Goal: Information Seeking & Learning: Learn about a topic

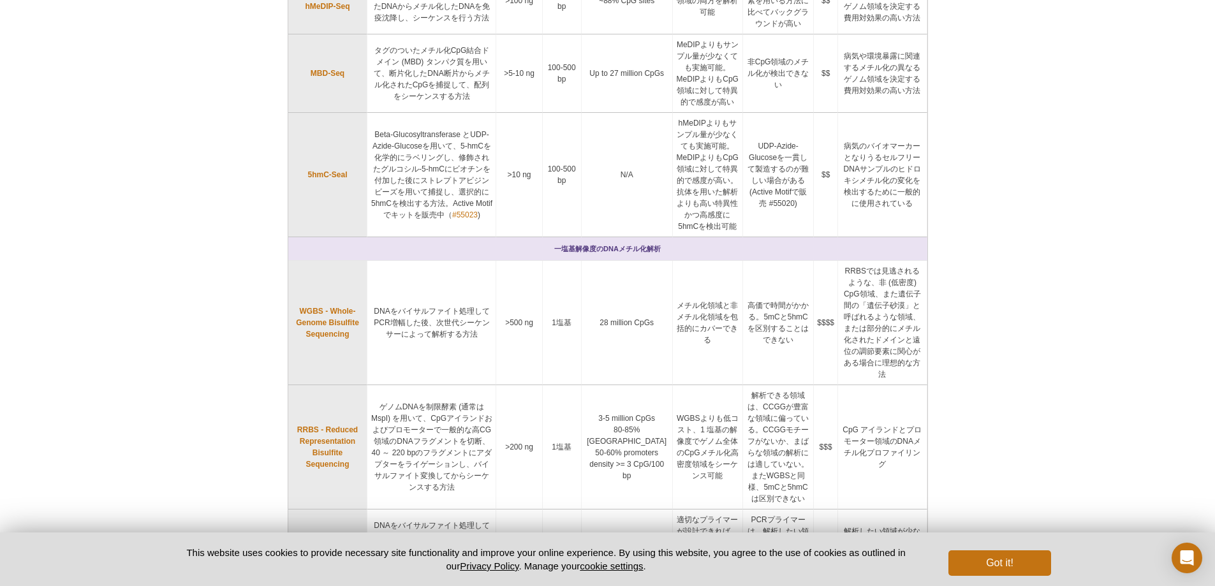
scroll to position [531, 0]
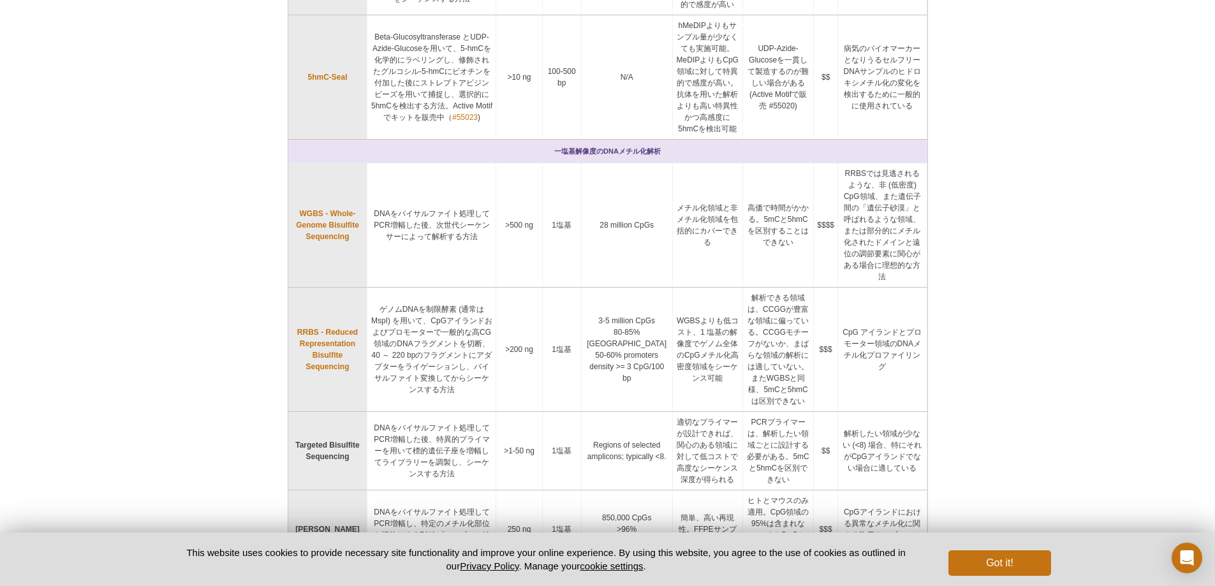
click at [519, 412] on td ">1‑50 ng" at bounding box center [519, 451] width 46 height 78
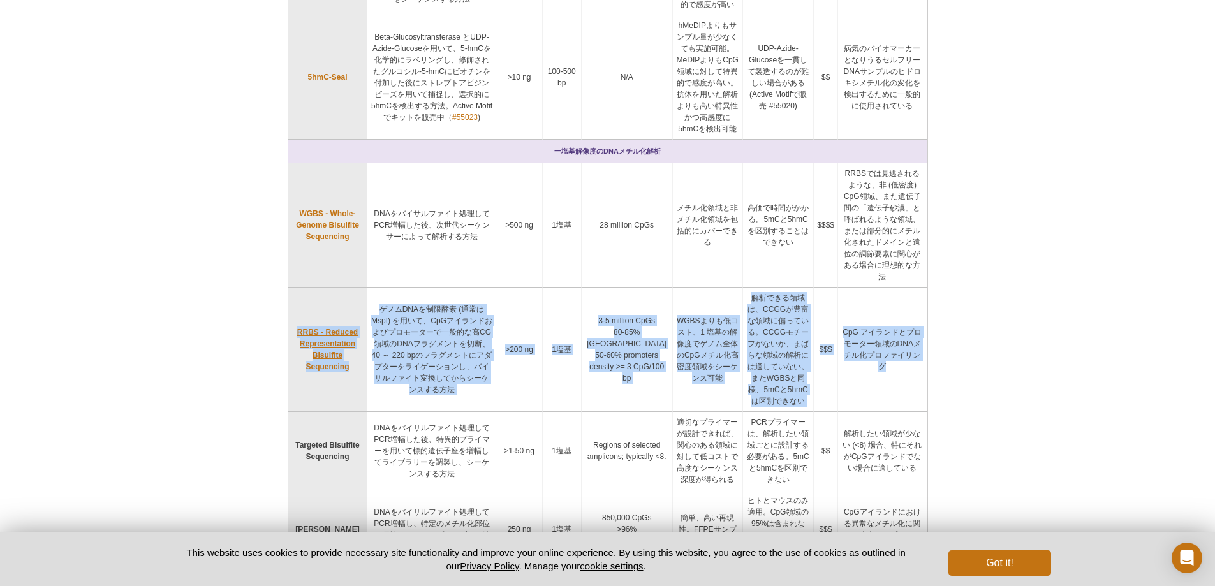
drag, startPoint x: 908, startPoint y: 298, endPoint x: 293, endPoint y: 267, distance: 616.3
click at [293, 288] on tr "RRBS - Reduced Representation Bisulfite Sequencing ゲノムDNAを制限酵素 (通常は MspI) を用いて、…" at bounding box center [607, 350] width 639 height 124
drag, startPoint x: 515, startPoint y: 295, endPoint x: 519, endPoint y: 302, distance: 7.7
click at [516, 296] on td ">200 ng" at bounding box center [519, 350] width 46 height 124
click at [330, 327] on link "RRBS - Reduced Representation Bisulfite Sequencing" at bounding box center [327, 350] width 73 height 46
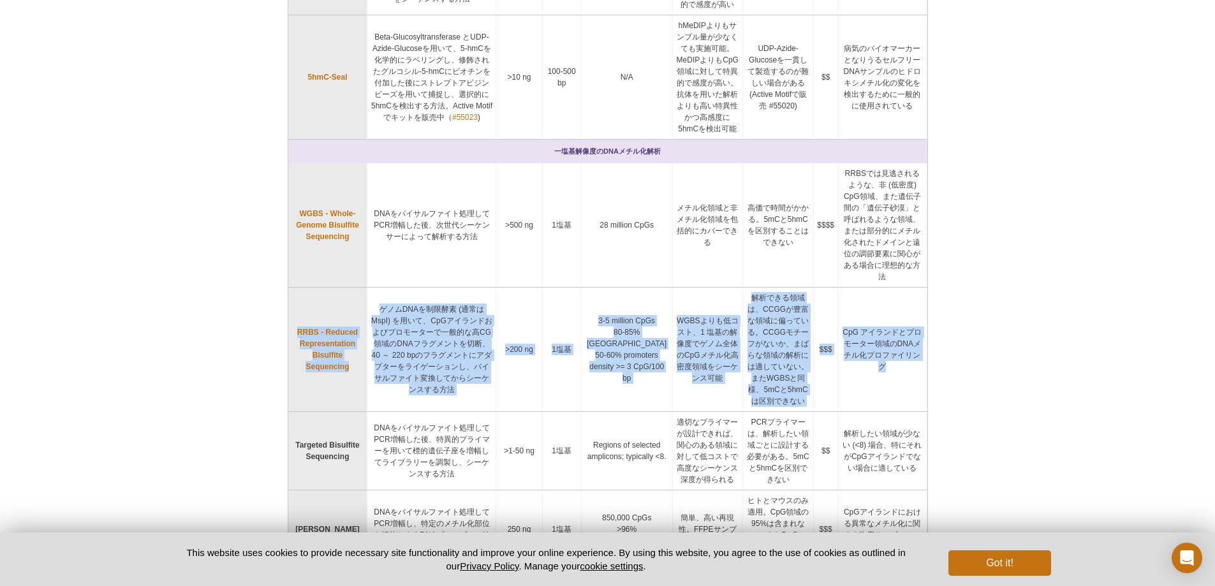
click at [814, 328] on td "$$$" at bounding box center [826, 350] width 24 height 124
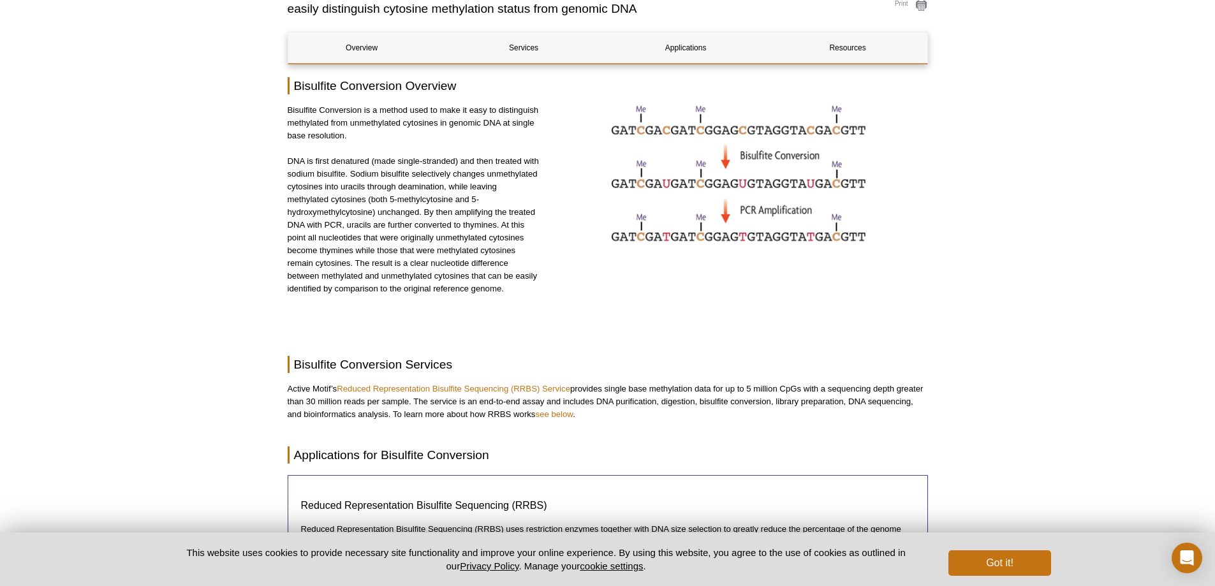
scroll to position [107, 0]
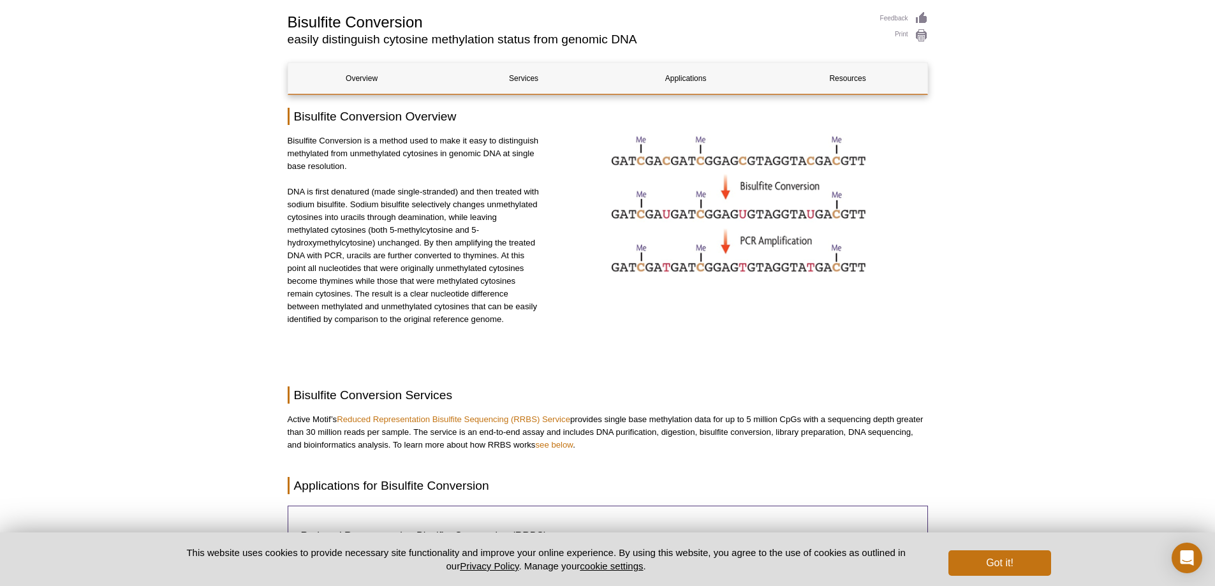
drag, startPoint x: 717, startPoint y: 247, endPoint x: 652, endPoint y: 351, distance: 123.0
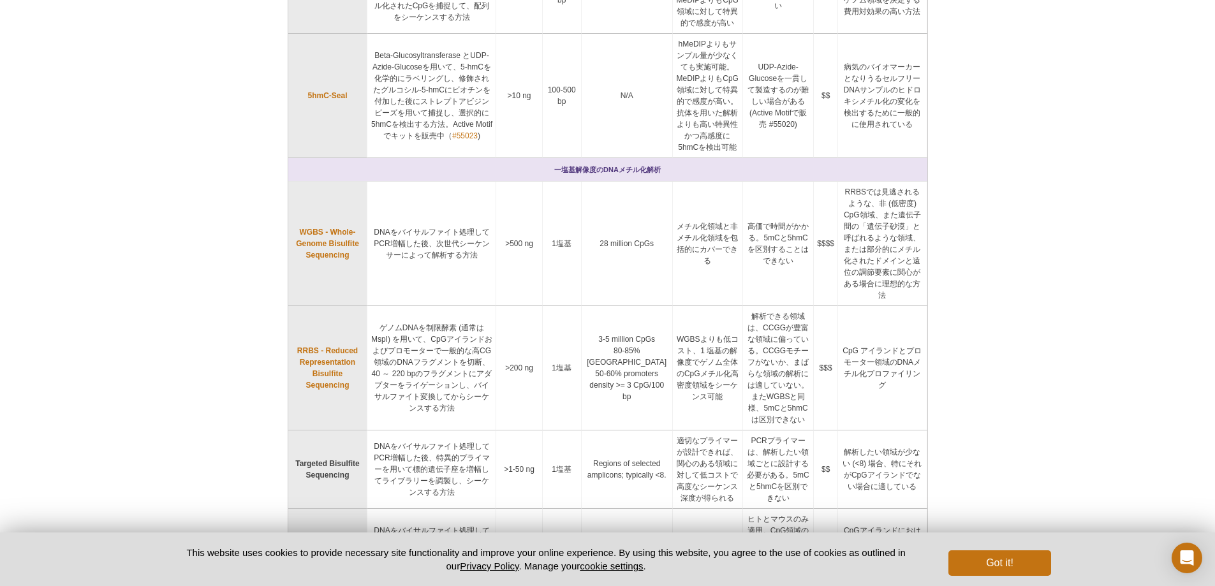
scroll to position [320, 0]
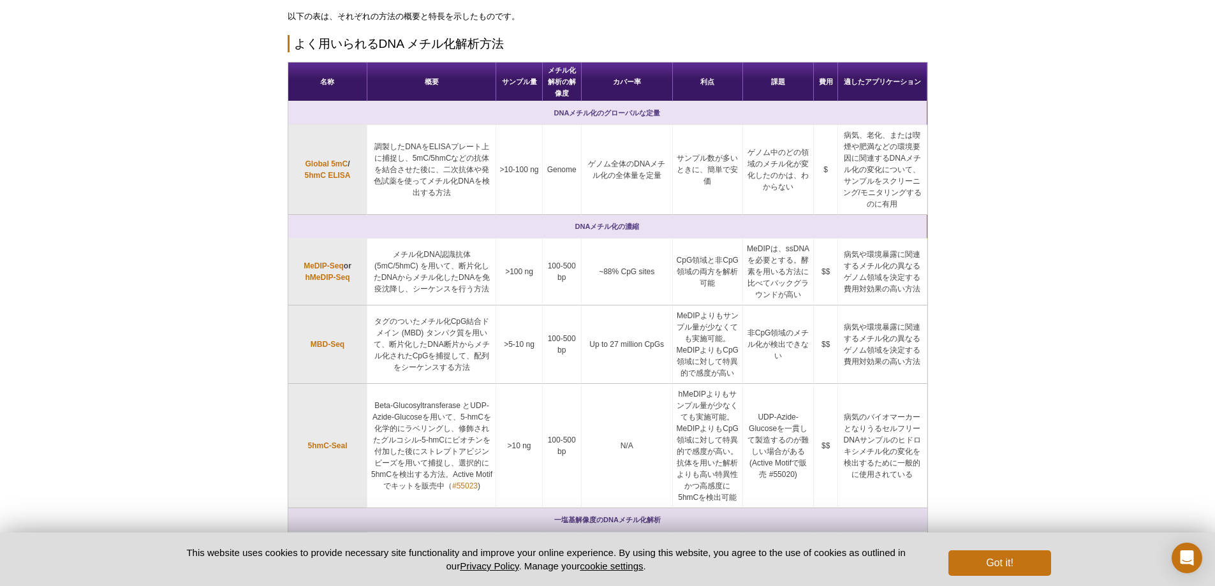
scroll to position [212, 0]
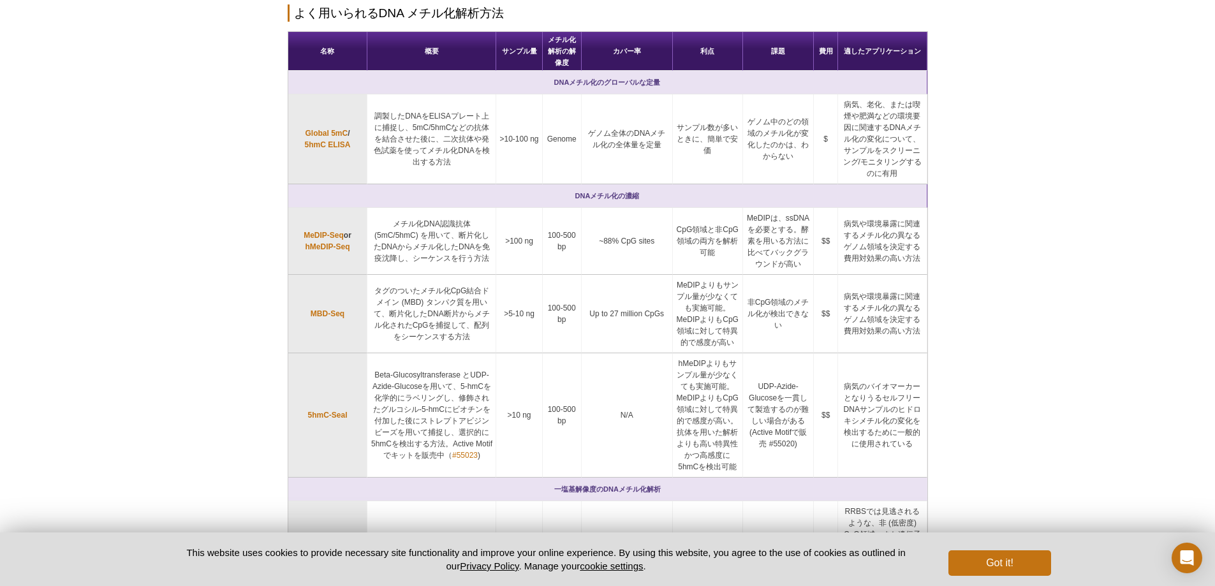
click at [981, 342] on div "Active Motif Logo Enabling Epigenetics Research 0 Search Skip to content Active…" at bounding box center [607, 536] width 1215 height 1459
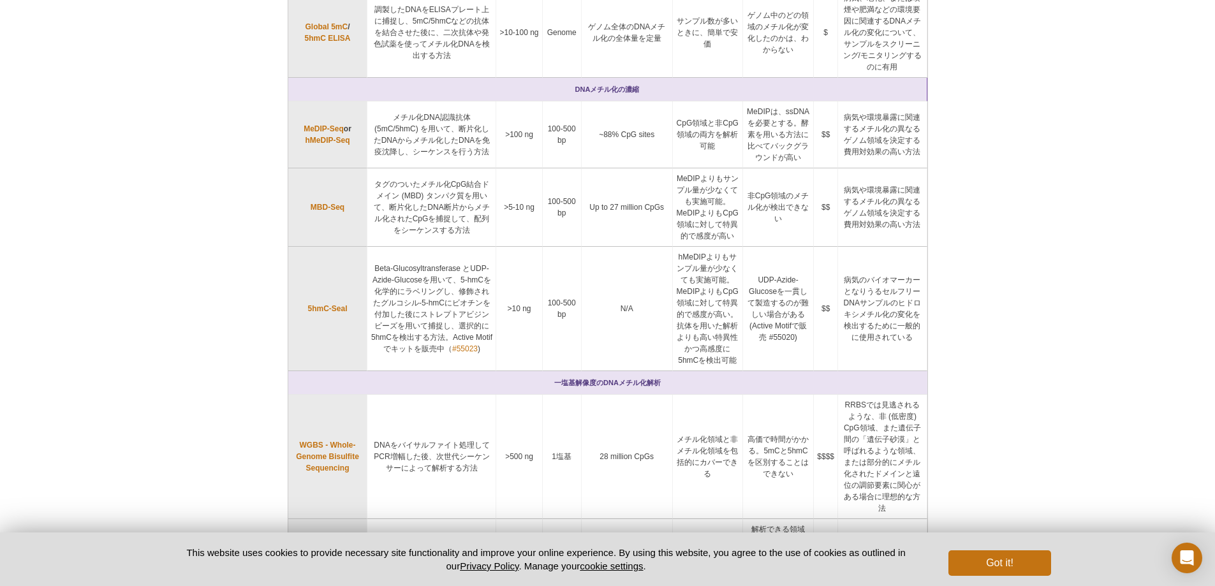
scroll to position [193, 0]
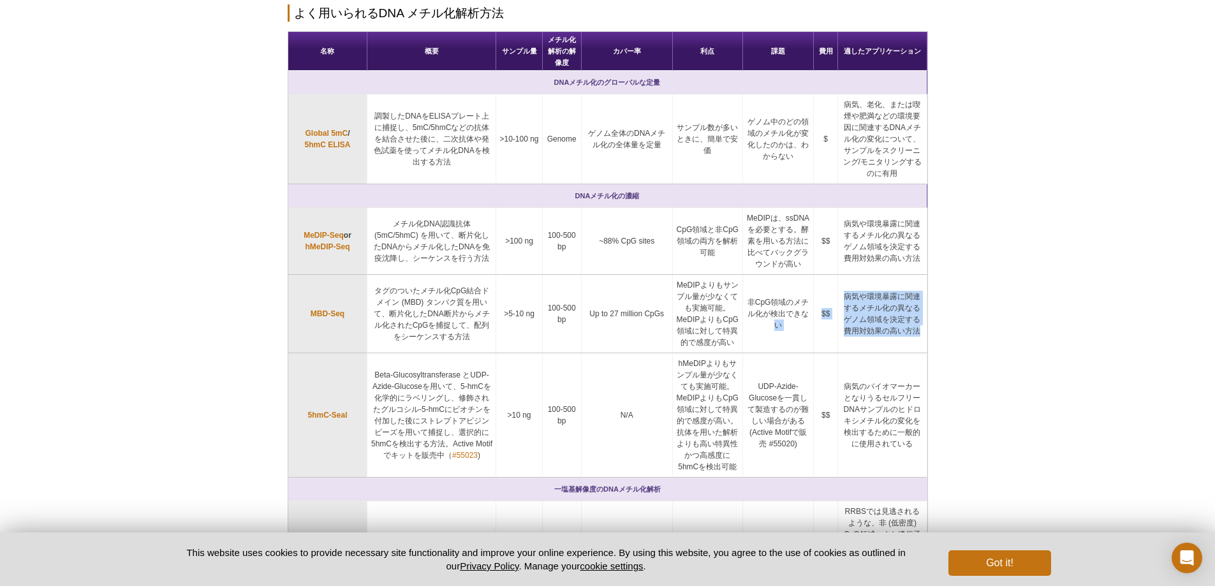
drag, startPoint x: 922, startPoint y: 311, endPoint x: 781, endPoint y: 307, distance: 141.0
click at [781, 307] on tr "MBD-Seq タグのついたメチル化CpG結合ドメイン (MBD) タンパク質を用いて、断片化したDNA断片からメチル化されたCpGを捕捉して、配列をシーケン…" at bounding box center [607, 314] width 639 height 78
click at [594, 317] on td "Up to 27 million CpGs" at bounding box center [627, 314] width 91 height 78
drag, startPoint x: 346, startPoint y: 294, endPoint x: 295, endPoint y: 299, distance: 50.6
click at [295, 299] on td "MBD-Seq" at bounding box center [328, 314] width 80 height 78
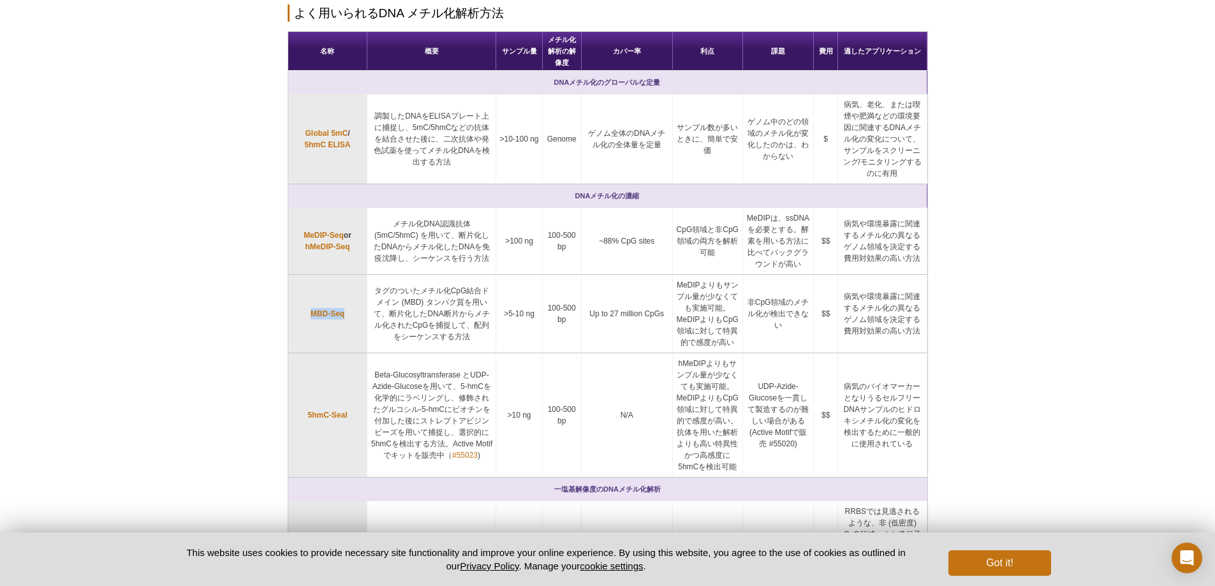
copy link "MBD-Seq"
click at [213, 255] on div "Active Motif Logo Enabling Epigenetics Research 0 Search Skip to content Active…" at bounding box center [607, 536] width 1215 height 1459
click at [411, 221] on td "メチル化DNA認識抗体 (5mC/5hmC) を用いて、断片化したDNAからメチル化したDNAを免疫沈降し、シーケンスを行う方法" at bounding box center [431, 241] width 129 height 67
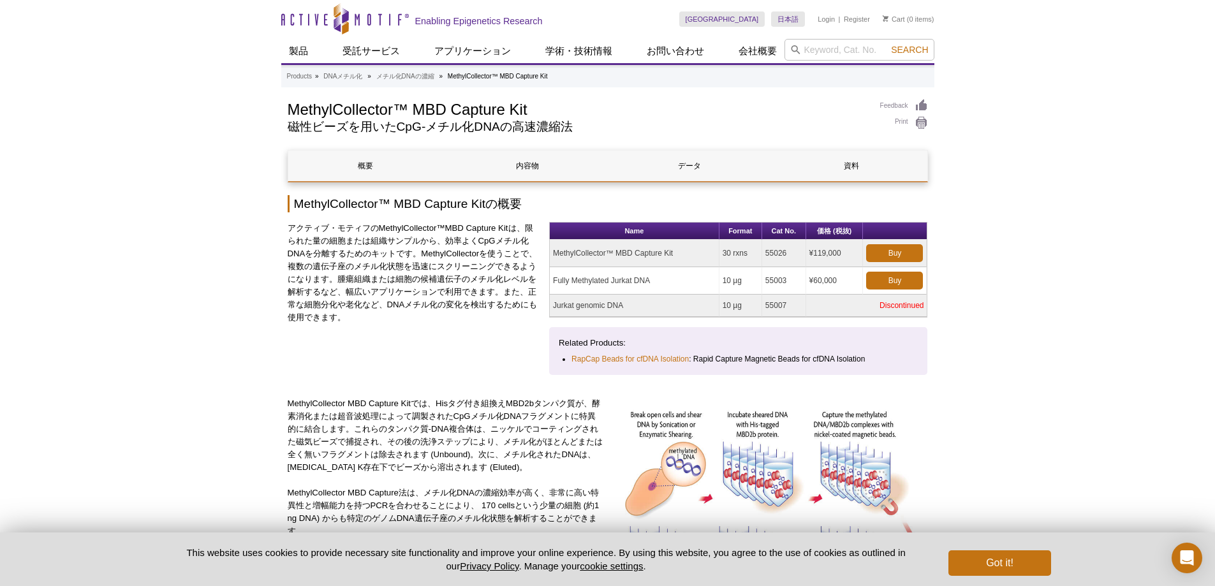
click at [451, 265] on p "アクティブ・モティフのMethylCollector™MBD Capture Kitは、限られた量の細胞または組織サンプルから、効率よくCpGメチル化DNAを…" at bounding box center [414, 273] width 253 height 102
click at [446, 348] on div "アクティブ・モティフのMethylCollector™MBD Capture Kitは、限られた量の細胞または組織サンプルから、効率よくCpGメチル化DNAを…" at bounding box center [414, 293] width 253 height 143
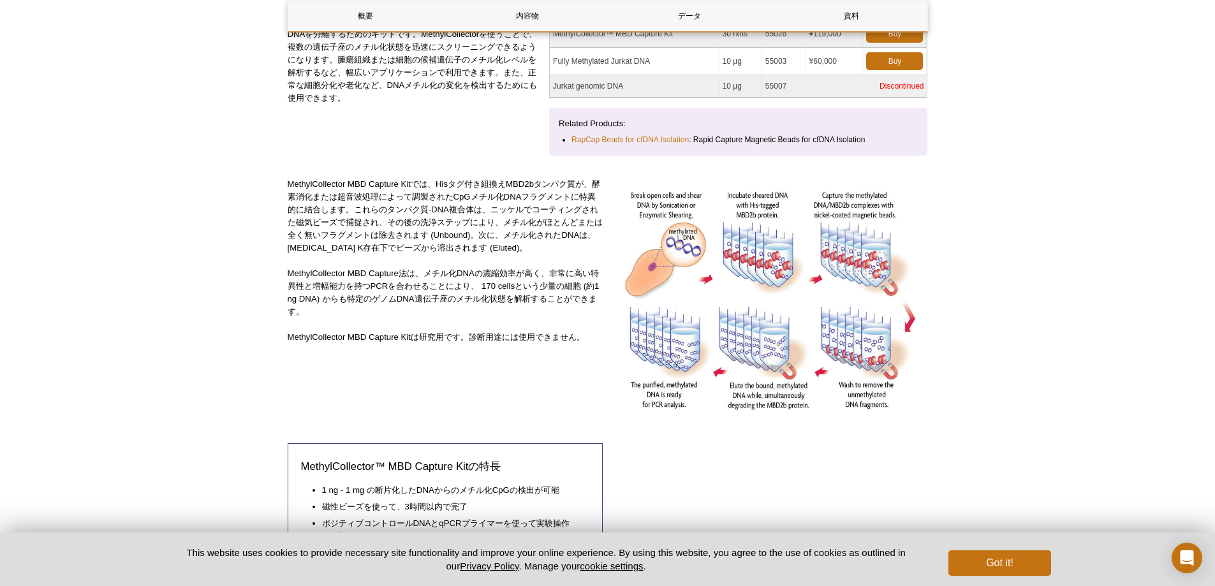
scroll to position [319, 0]
